Goal: Connect with others: Connect with others

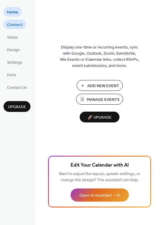
click at [15, 25] on span "Connect" at bounding box center [14, 25] width 15 height 6
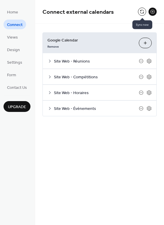
click at [141, 12] on button at bounding box center [142, 12] width 8 height 8
click at [143, 14] on button at bounding box center [142, 12] width 8 height 8
click at [142, 11] on button at bounding box center [142, 12] width 8 height 8
click at [150, 66] on div "Site Web - Réunions" at bounding box center [99, 60] width 113 height 15
click at [150, 63] on icon at bounding box center [148, 60] width 5 height 5
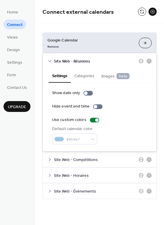
click at [90, 78] on button "Categories" at bounding box center [84, 75] width 27 height 13
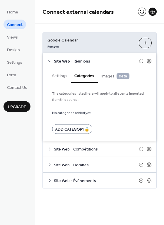
click at [60, 79] on button "Settings" at bounding box center [60, 75] width 22 height 13
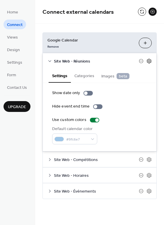
click at [148, 61] on icon at bounding box center [149, 61] width 2 height 2
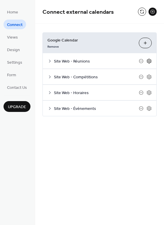
click at [148, 61] on icon at bounding box center [149, 61] width 2 height 2
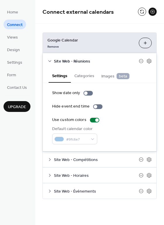
click at [114, 26] on div "Google Calendar Remove Choose Calendars Site Web - Réunions Settings Categories…" at bounding box center [99, 116] width 129 height 184
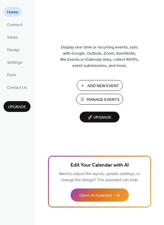
drag, startPoint x: 18, startPoint y: 28, endPoint x: 30, endPoint y: 34, distance: 14.2
click at [18, 28] on span "Connect" at bounding box center [14, 25] width 15 height 6
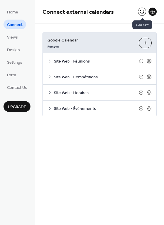
click at [142, 12] on button at bounding box center [142, 12] width 8 height 8
click at [143, 13] on button at bounding box center [142, 12] width 8 height 8
